Goal: Communication & Community: Answer question/provide support

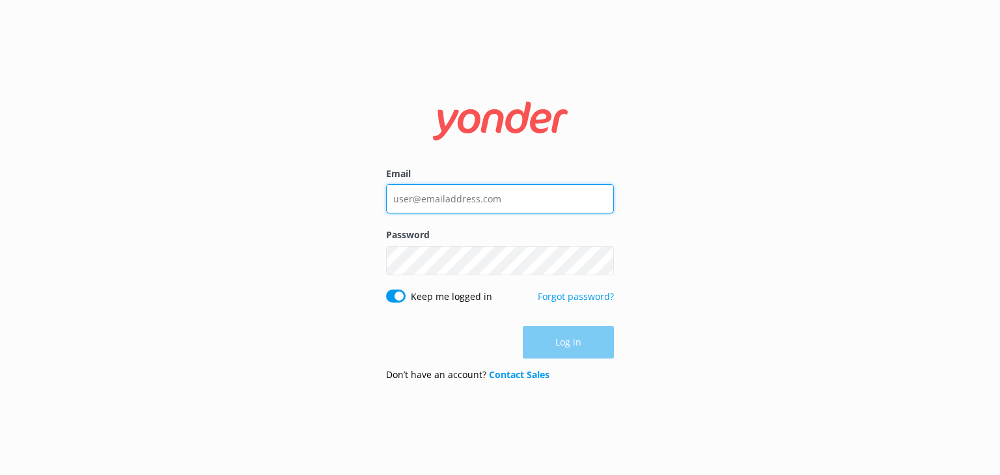
click at [563, 196] on input "Email" at bounding box center [500, 198] width 228 height 29
type input "[EMAIL_ADDRESS][DOMAIN_NAME]"
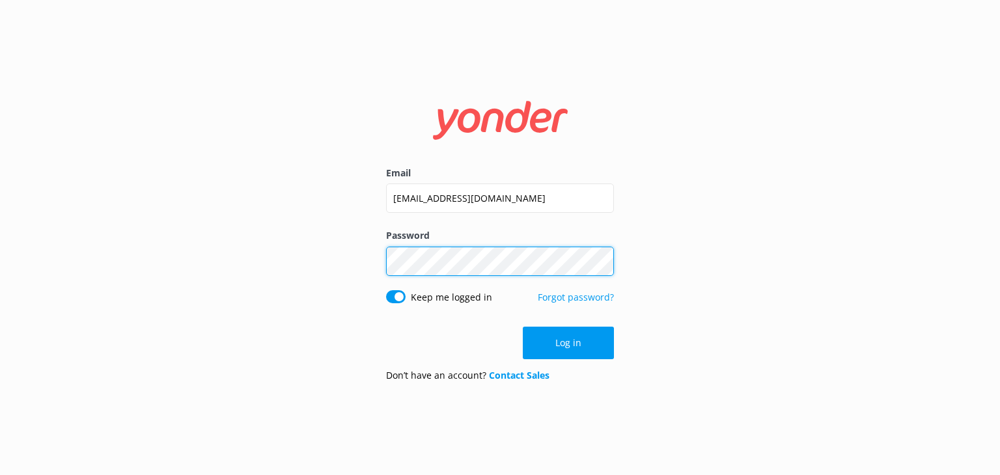
click button "Log in" at bounding box center [568, 343] width 91 height 33
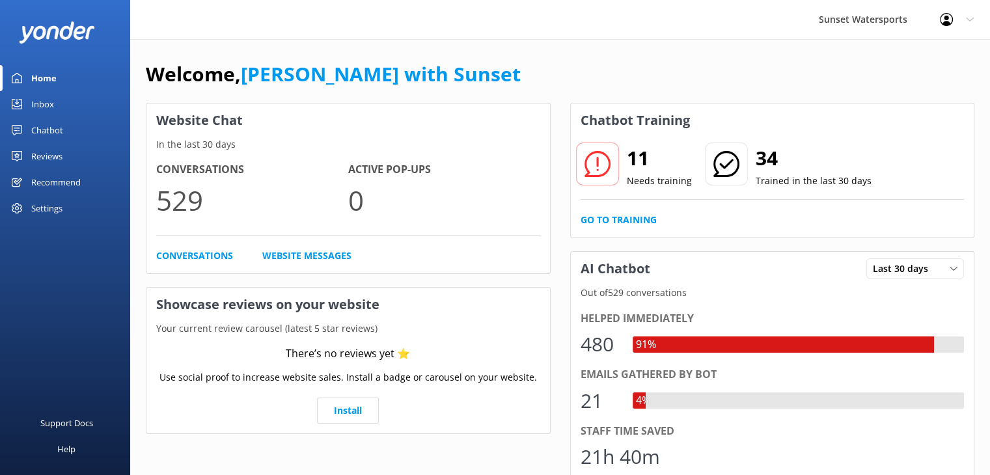
click at [39, 108] on div "Inbox" at bounding box center [42, 104] width 23 height 26
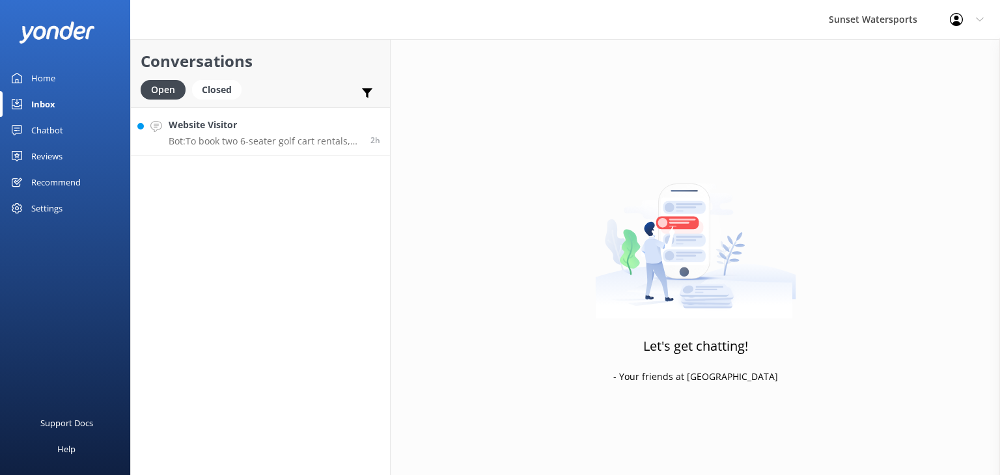
click at [292, 141] on p "Bot: To book two 6-seater golf cart rentals, please call our office at [PHONE_N…" at bounding box center [265, 141] width 192 height 12
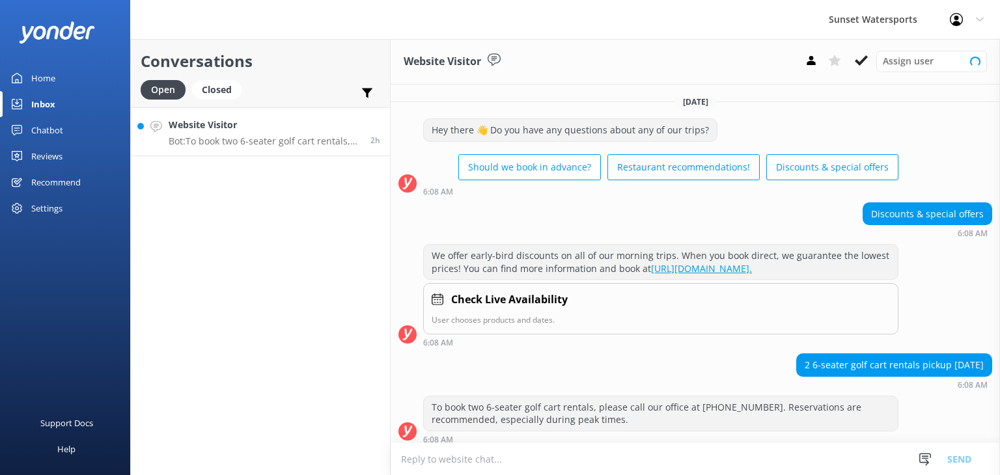
scroll to position [18, 0]
